Goal: Information Seeking & Learning: Understand process/instructions

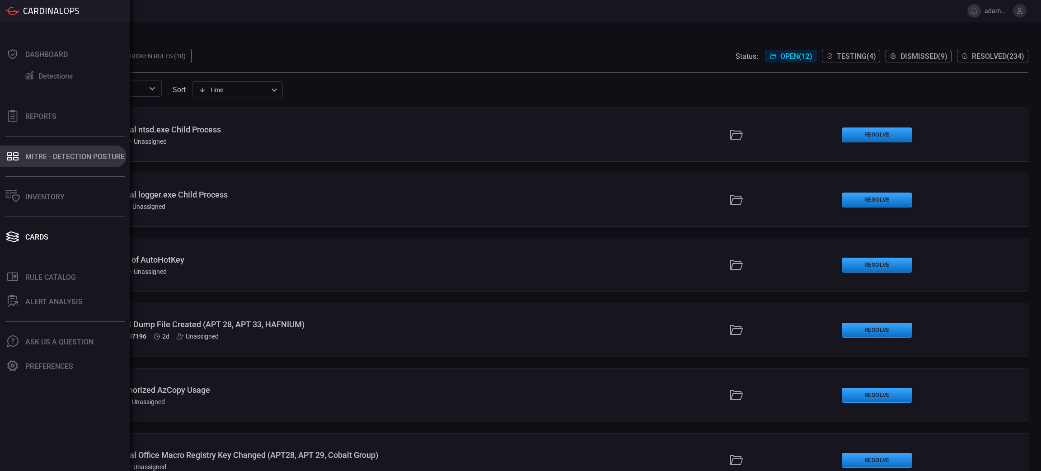
click at [41, 156] on div "MITRE - Detection Posture" at bounding box center [74, 156] width 99 height 9
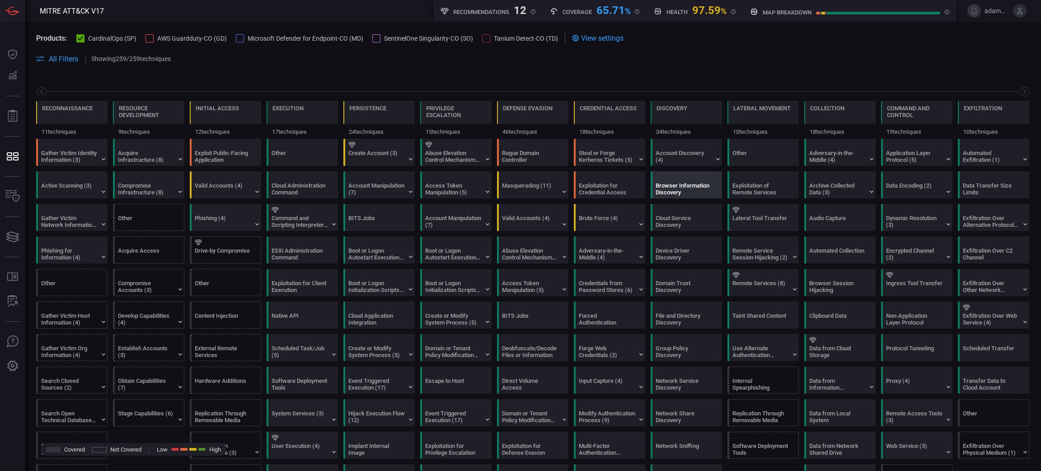
scroll to position [0, 89]
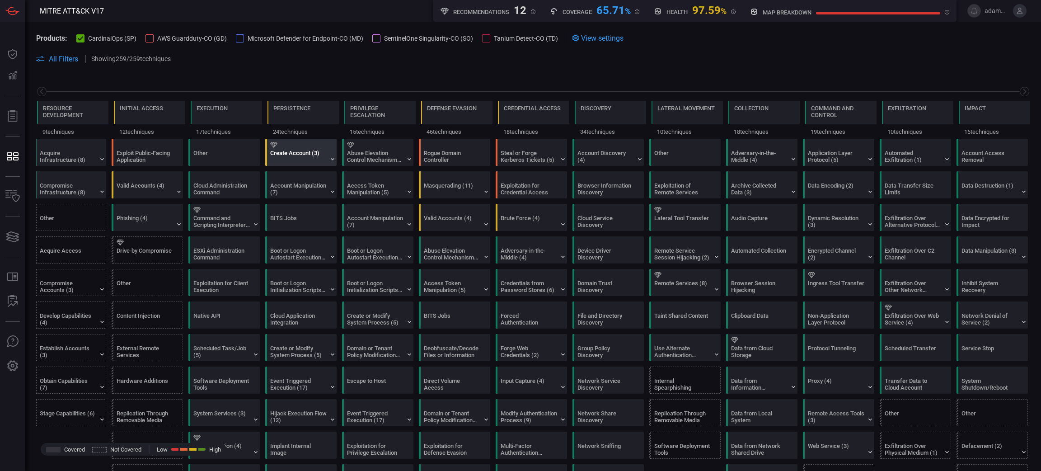
click at [310, 157] on div "Create Account (3)" at bounding box center [298, 157] width 56 height 14
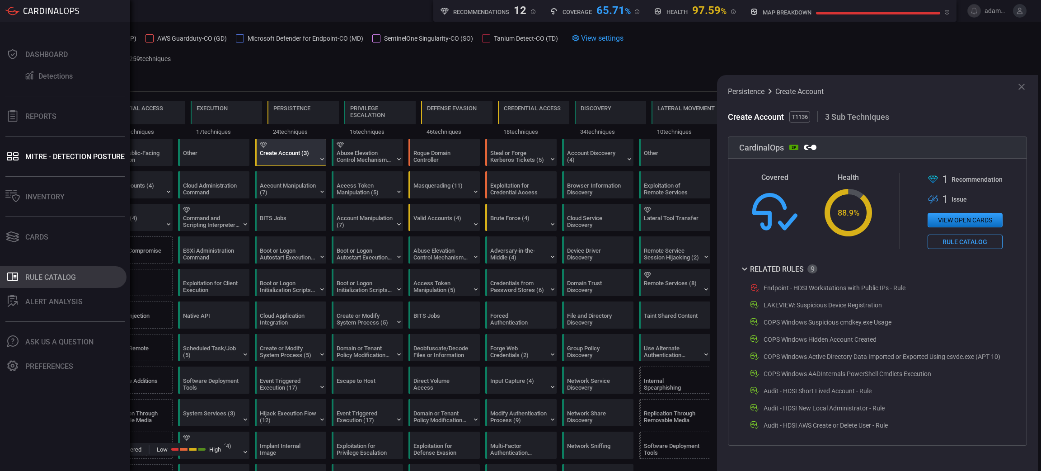
click at [67, 273] on div "Rule Catalog" at bounding box center [50, 277] width 51 height 9
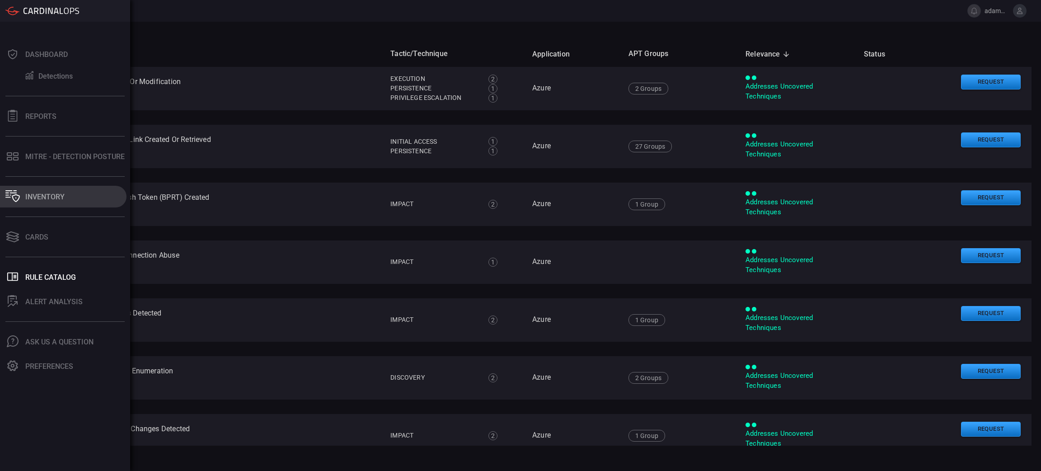
click at [75, 198] on button "Inventory" at bounding box center [63, 197] width 127 height 22
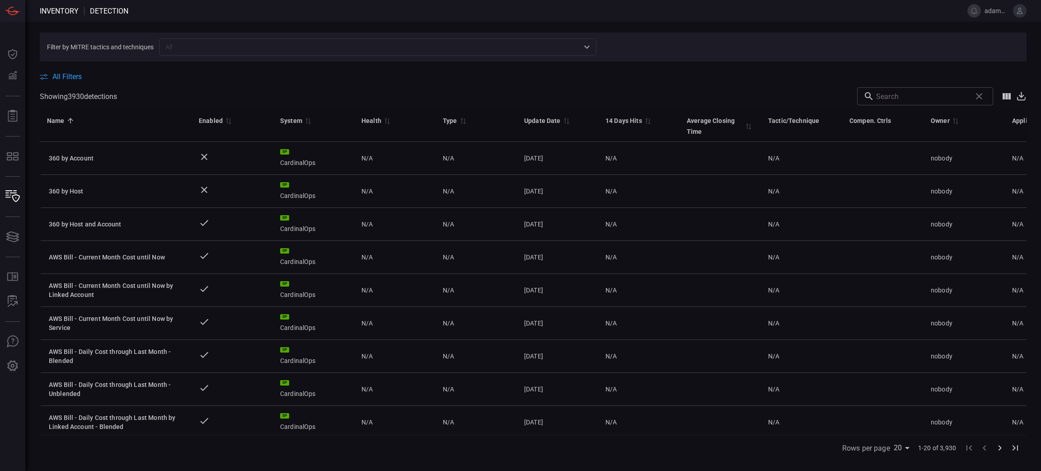
click at [188, 43] on input "text" at bounding box center [370, 46] width 417 height 11
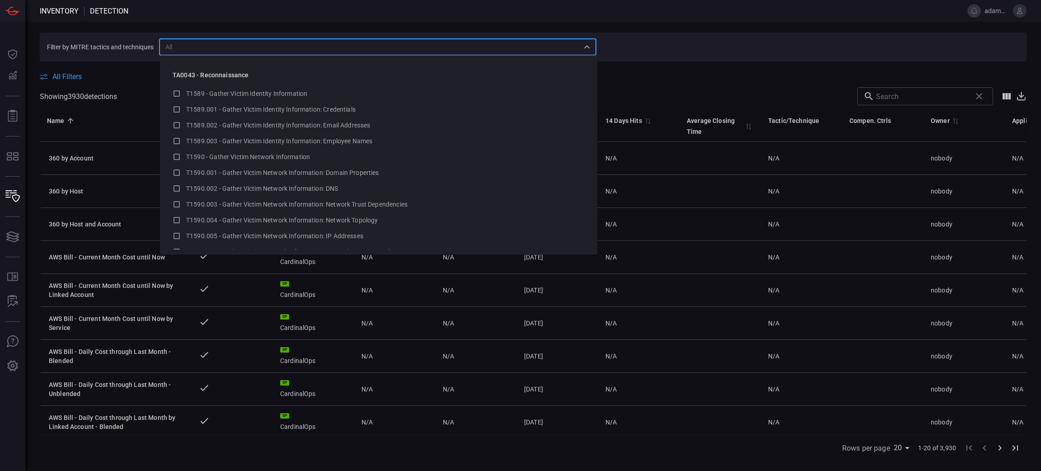
click at [200, 47] on input "text" at bounding box center [370, 46] width 417 height 11
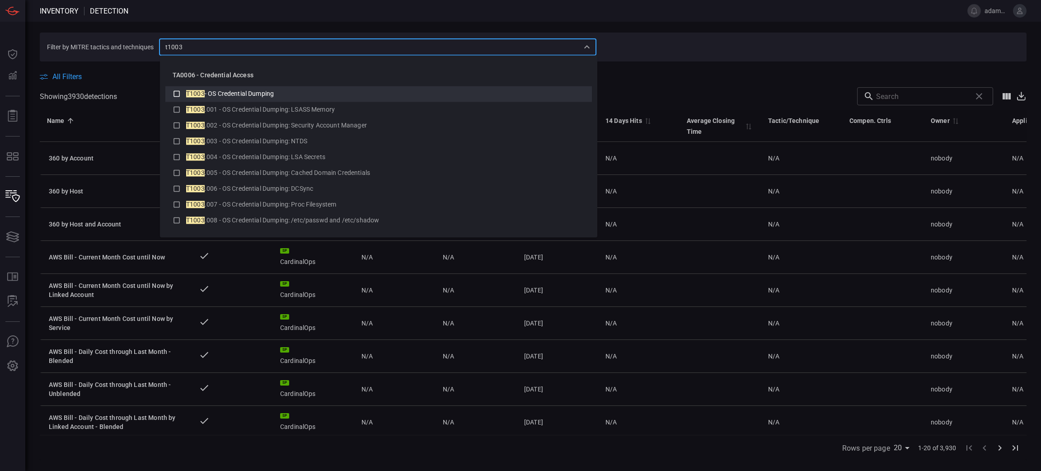
click at [232, 90] on span "- OS Credential Dumping" at bounding box center [239, 93] width 69 height 7
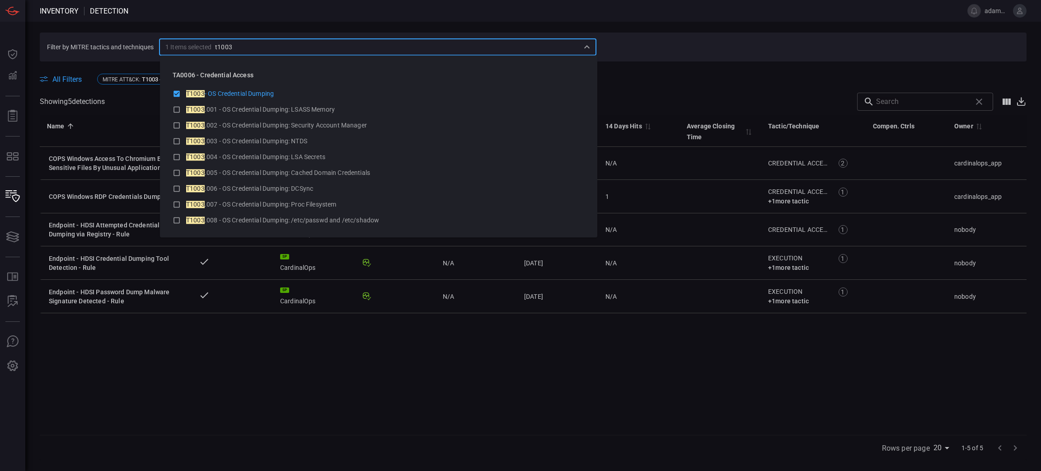
type input "t1003"
click at [644, 46] on section "Filter by MITRE tactics and techniques 1 Items selected ​" at bounding box center [533, 47] width 987 height 29
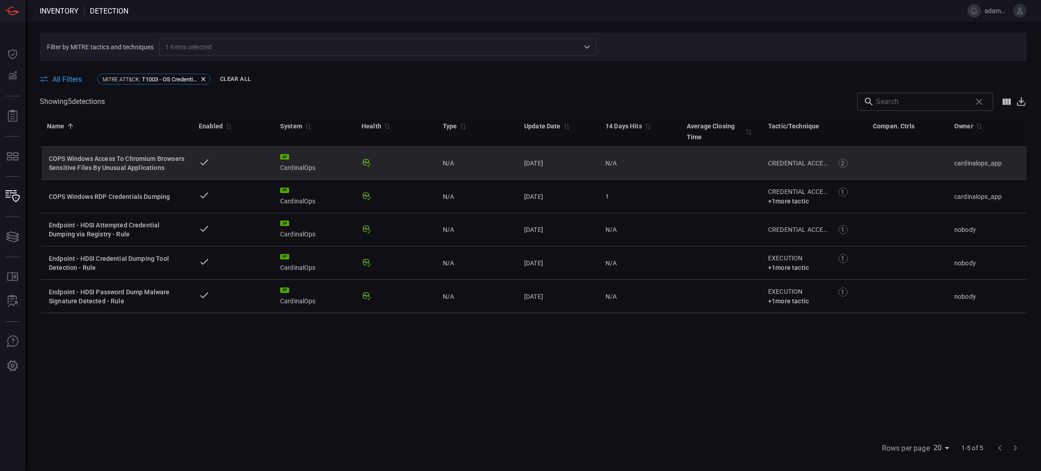
click at [149, 160] on div "COPS Windows Access To Chromium Browsers Sensitive Files By Unusual Applications" at bounding box center [117, 163] width 136 height 18
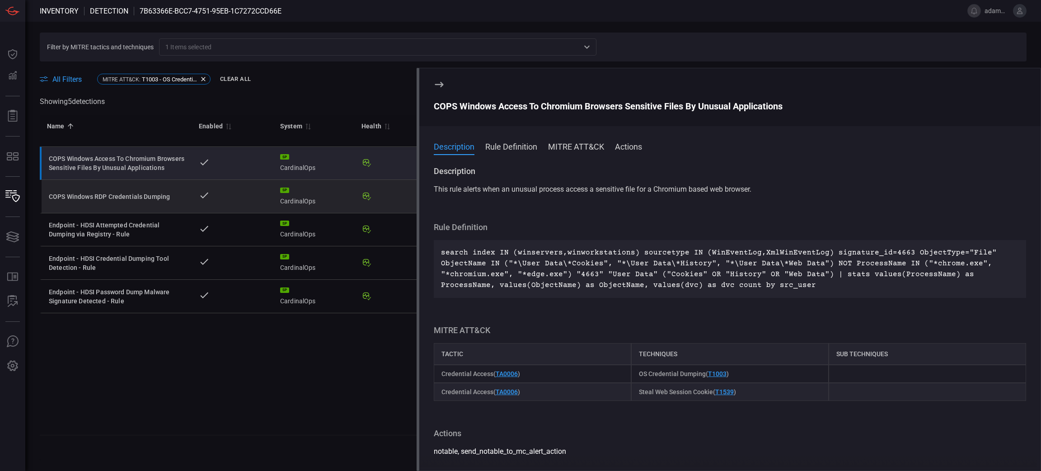
click at [127, 192] on div "COPS Windows RDP Credentials Dumping" at bounding box center [117, 196] width 136 height 9
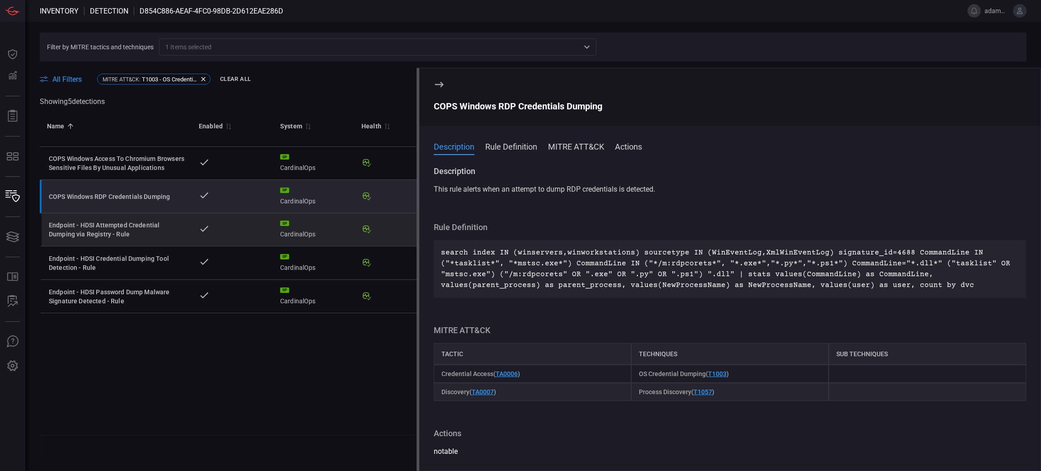
click at [93, 231] on div "Endpoint - HDSI Attempted Credential Dumping via Registry - Rule" at bounding box center [117, 230] width 136 height 18
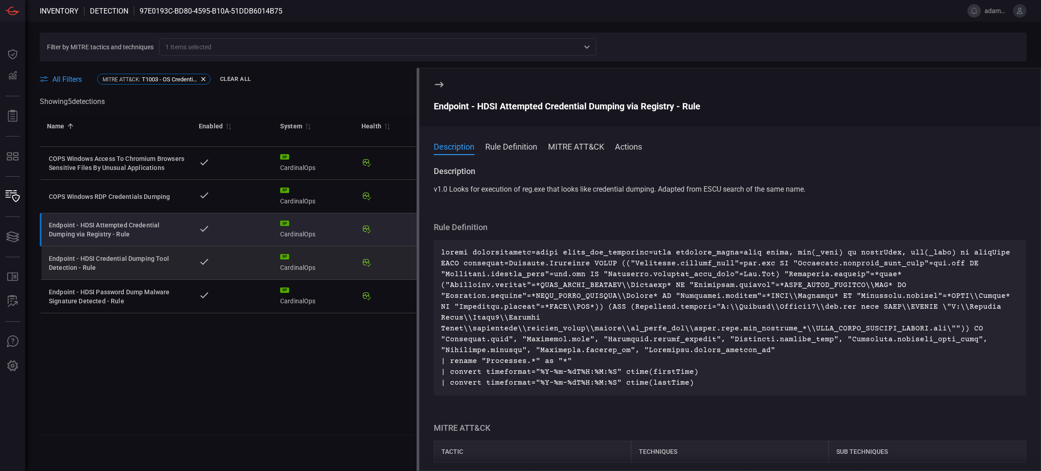
click at [108, 264] on div "Endpoint - HDSI Credential Dumping Tool Detection - Rule" at bounding box center [117, 263] width 136 height 18
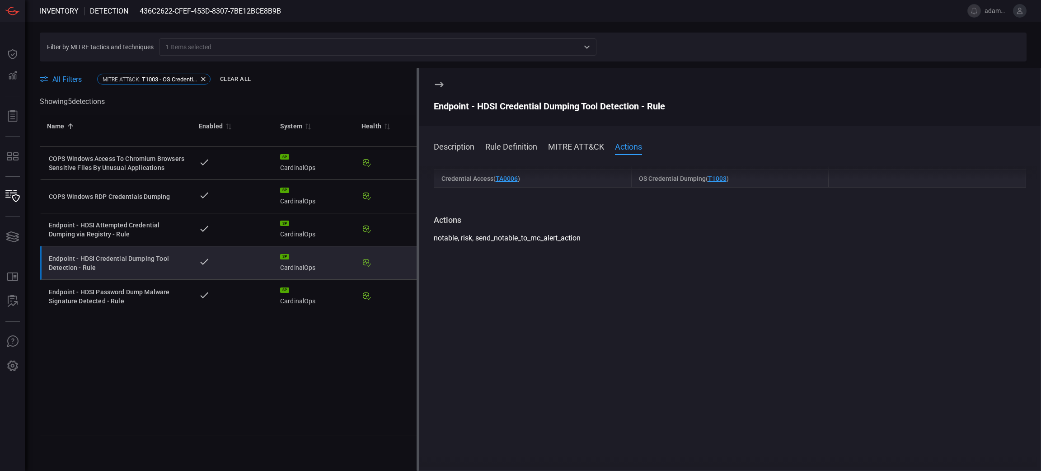
scroll to position [226, 0]
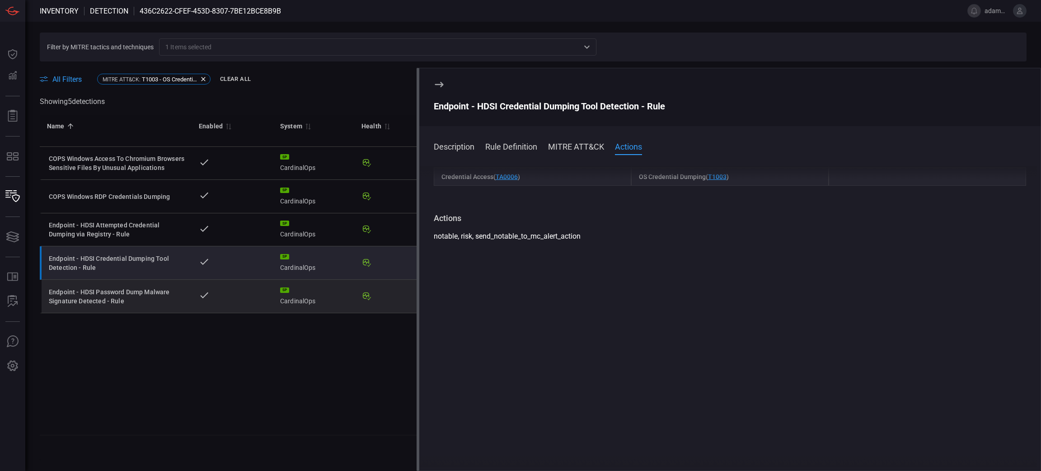
click at [65, 296] on div "Endpoint - HDSI Password Dump Malware Signature Detected - Rule" at bounding box center [117, 296] width 136 height 18
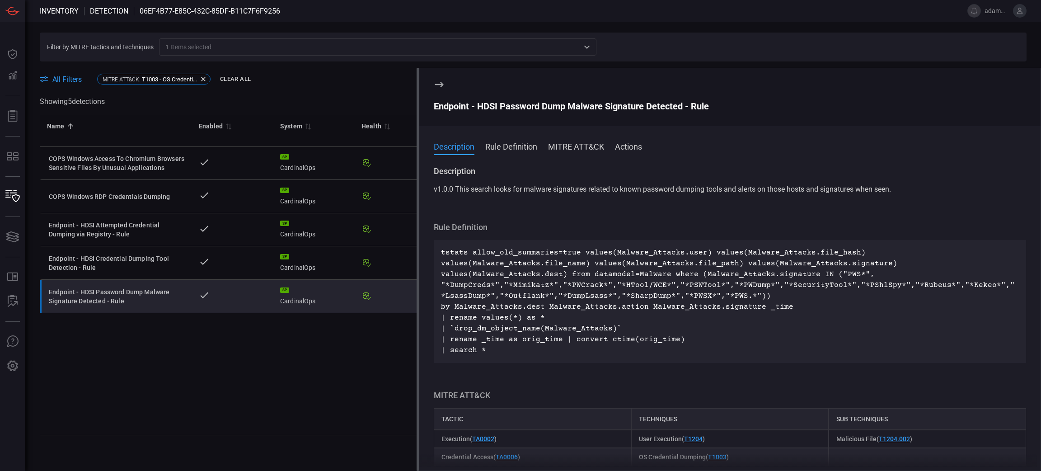
click at [387, 87] on span at bounding box center [533, 89] width 987 height 6
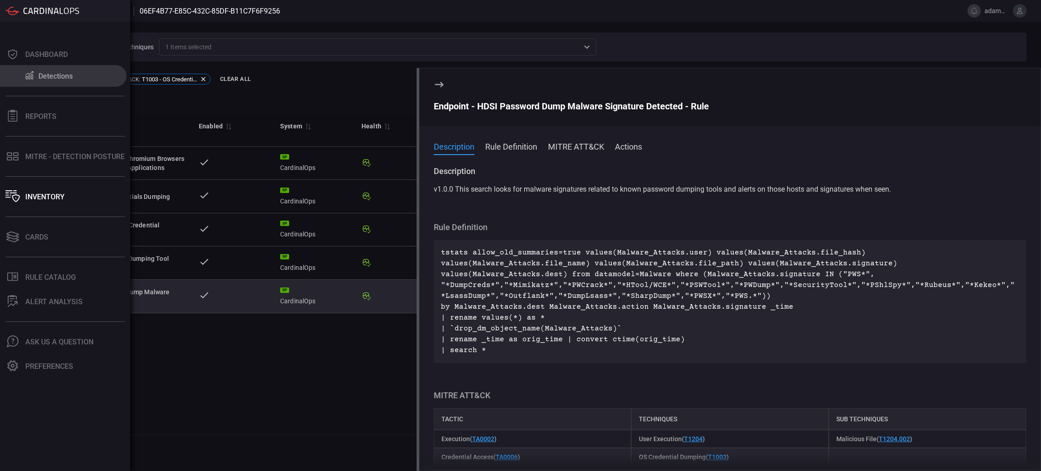
click at [61, 73] on div "Detections" at bounding box center [55, 76] width 34 height 9
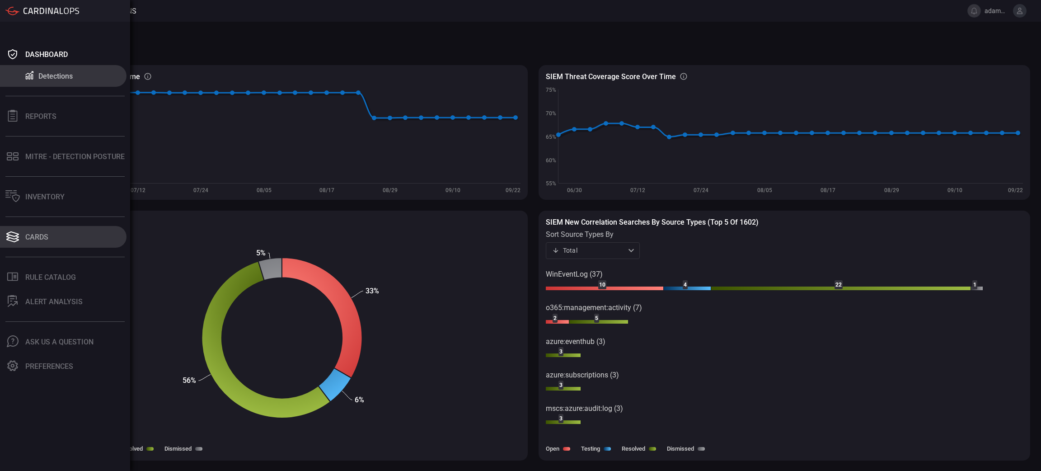
click at [43, 231] on button "Cards" at bounding box center [63, 237] width 127 height 22
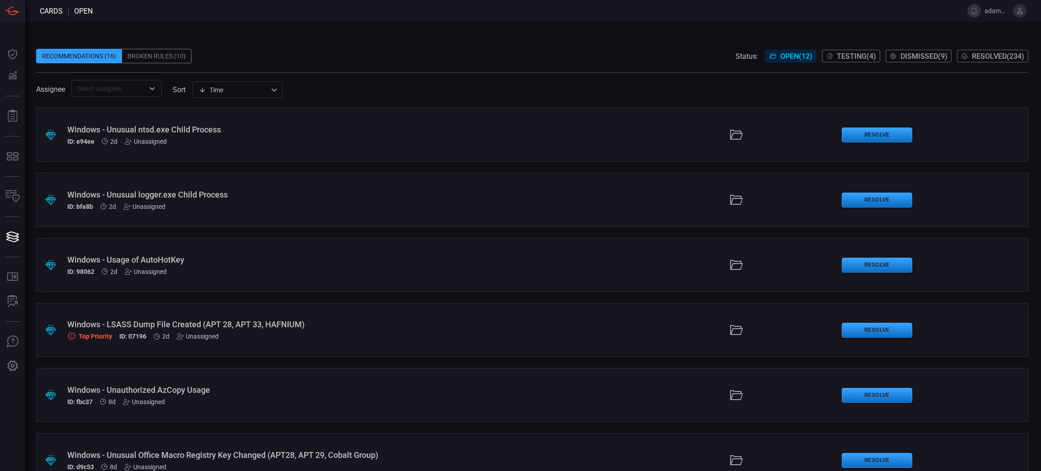
click at [239, 138] on div "ID: e94ee 2d Unassigned" at bounding box center [254, 141] width 374 height 7
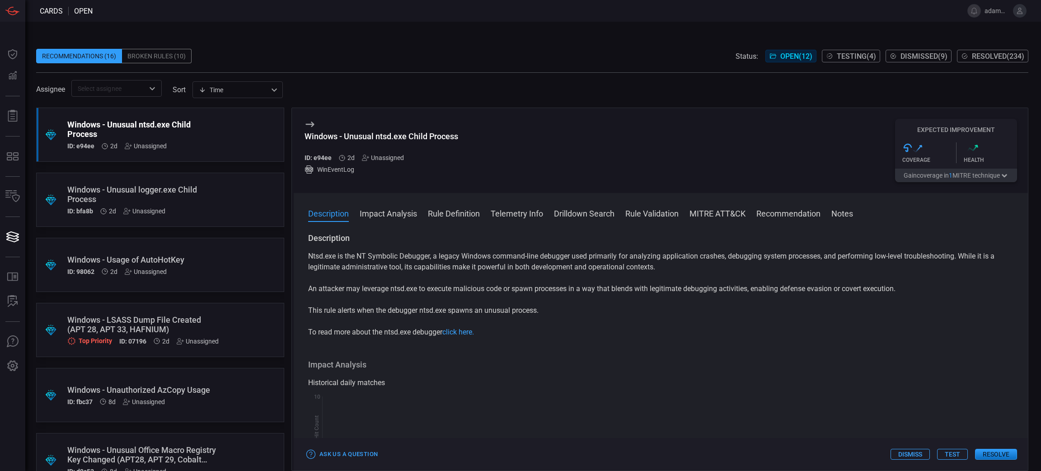
click at [664, 214] on button "Rule Validation" at bounding box center [652, 212] width 53 height 11
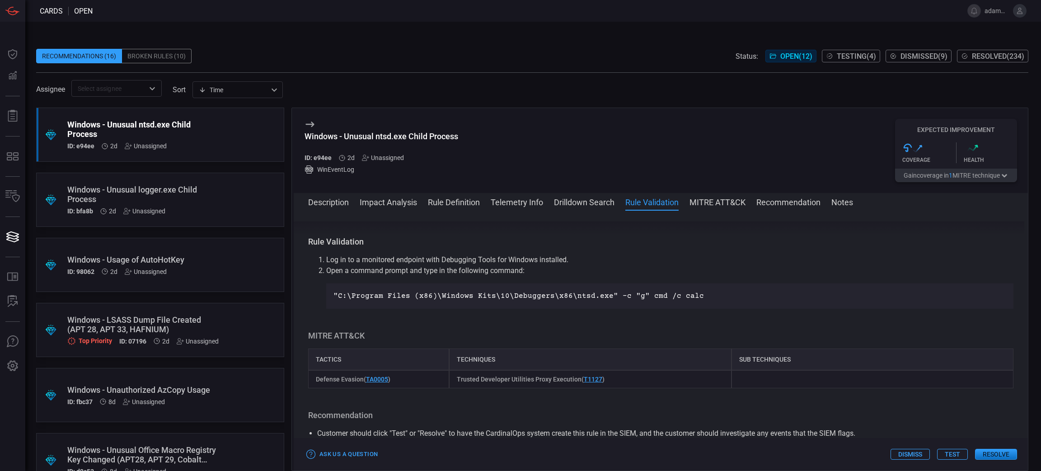
scroll to position [496, 0]
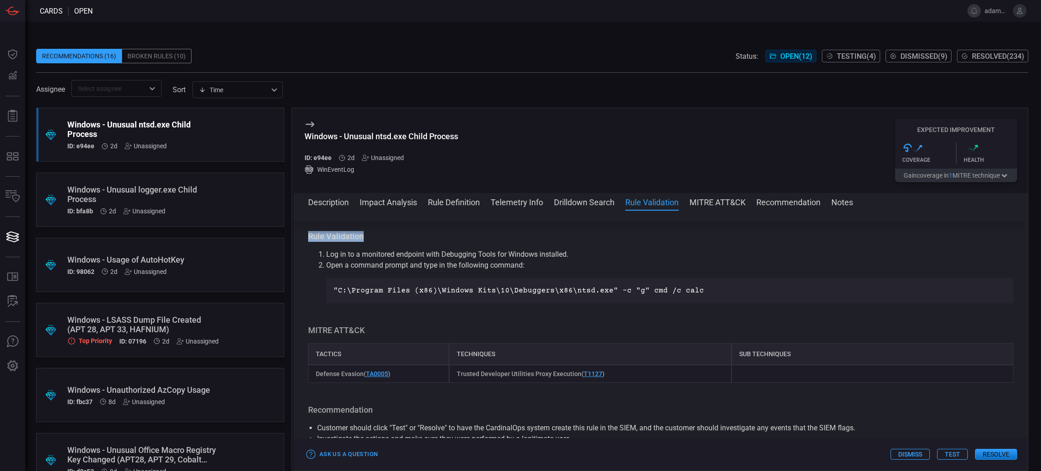
drag, startPoint x: 310, startPoint y: 238, endPoint x: 364, endPoint y: 238, distance: 54.2
click at [364, 238] on h3 "Rule Validation" at bounding box center [661, 236] width 706 height 11
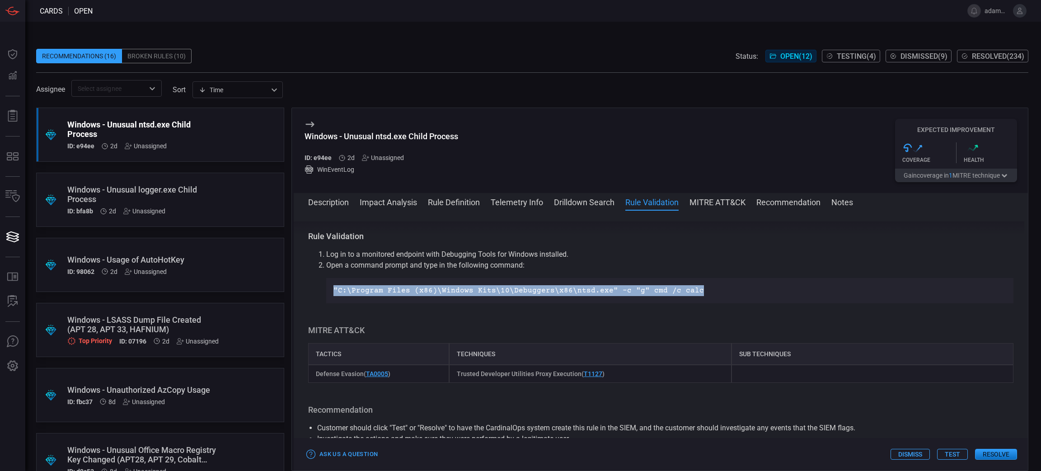
drag, startPoint x: 333, startPoint y: 289, endPoint x: 692, endPoint y: 296, distance: 358.9
click at [692, 296] on p ""C:\Program Files (x86)\Windows Kits\10\Debuggers\x86\ntsd.exe" -c "g" cmd /c c…" at bounding box center [670, 290] width 673 height 11
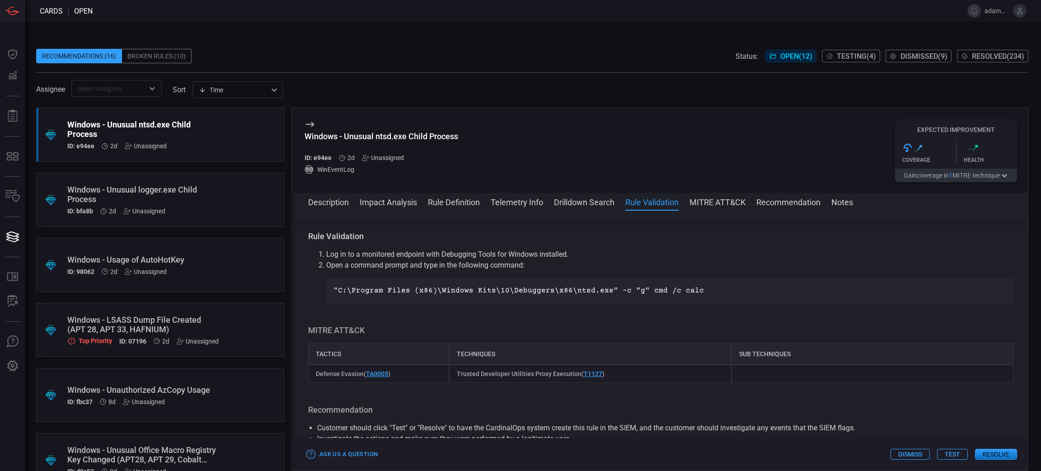
click at [795, 252] on li "Log in to a monitored endpoint with Debugging Tools for Windows installed." at bounding box center [669, 254] width 687 height 11
